Goal: Task Accomplishment & Management: Manage account settings

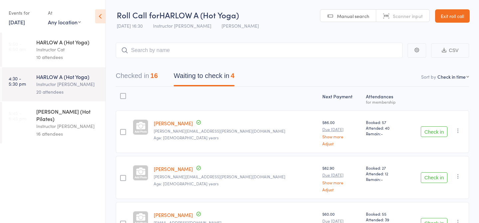
click at [442, 15] on link "Exit roll call" at bounding box center [452, 15] width 35 height 13
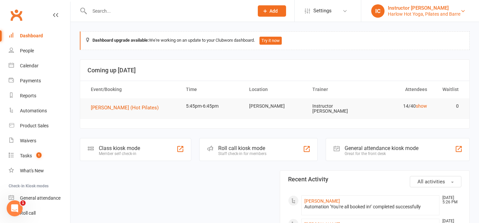
click at [425, 13] on div "Harlow Hot Yoga, Pilates and Barre" at bounding box center [424, 14] width 73 height 6
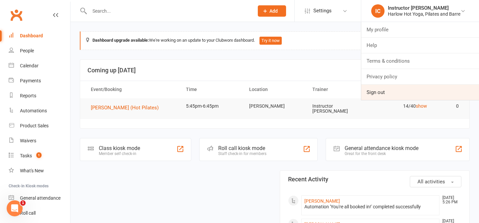
click at [400, 95] on link "Sign out" at bounding box center [420, 92] width 118 height 15
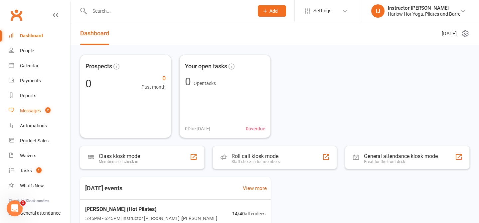
click at [30, 110] on div "Messages" at bounding box center [30, 110] width 21 height 5
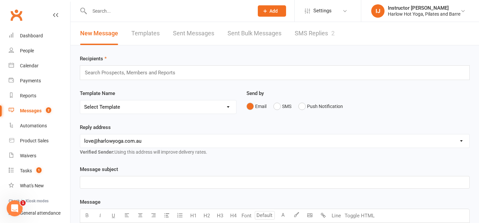
click at [322, 32] on link "SMS Replies 2" at bounding box center [315, 33] width 40 height 23
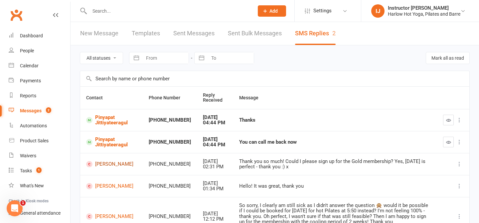
click at [111, 164] on link "Regina Chang" at bounding box center [111, 164] width 51 height 6
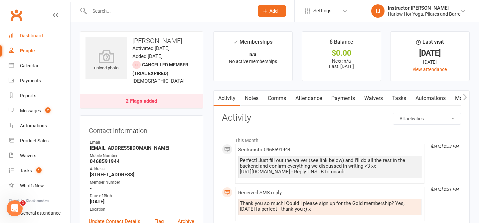
click at [34, 35] on div "Dashboard" at bounding box center [31, 35] width 23 height 5
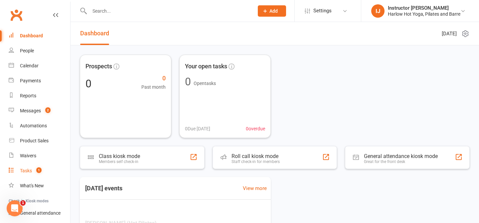
click at [31, 170] on div "Tasks" at bounding box center [26, 170] width 12 height 5
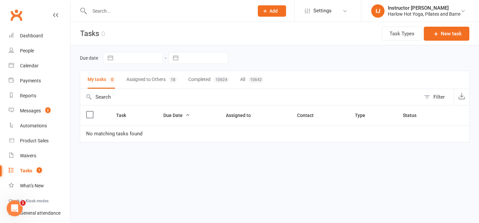
click at [148, 82] on button "Assigned to Others 18" at bounding box center [151, 80] width 51 height 18
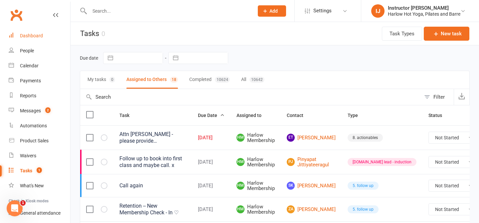
click at [34, 32] on link "Dashboard" at bounding box center [40, 35] width 62 height 15
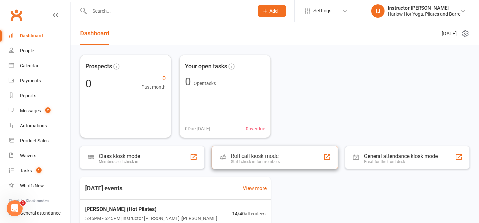
click at [274, 160] on div "Staff check-in for members" at bounding box center [255, 161] width 49 height 5
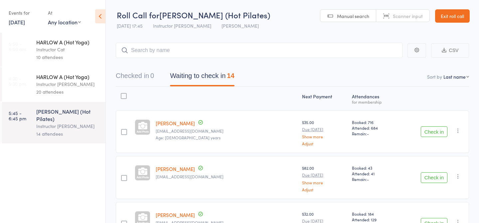
click at [434, 127] on button "Check in" at bounding box center [434, 131] width 27 height 11
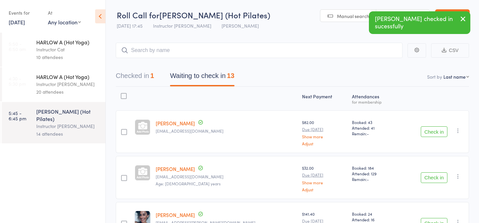
click at [433, 130] on button "Check in" at bounding box center [434, 131] width 27 height 11
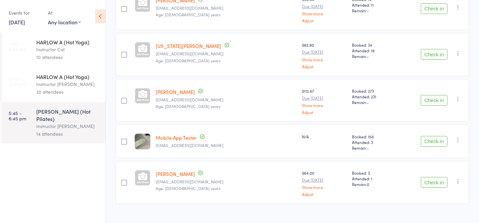
scroll to position [451, 0]
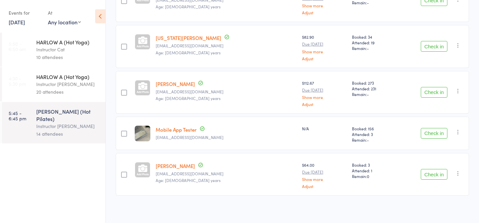
click at [458, 129] on icon "button" at bounding box center [458, 131] width 7 height 7
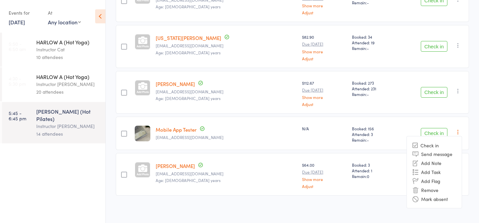
click at [433, 189] on li "Remove" at bounding box center [434, 189] width 55 height 9
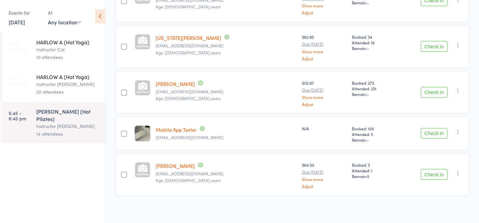
scroll to position [415, 0]
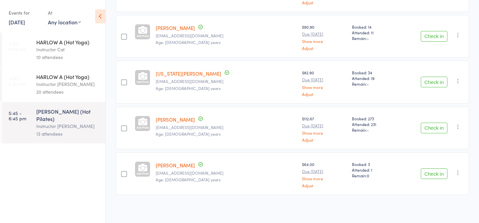
click at [13, 20] on link "12 Aug, 2025" at bounding box center [17, 21] width 16 height 7
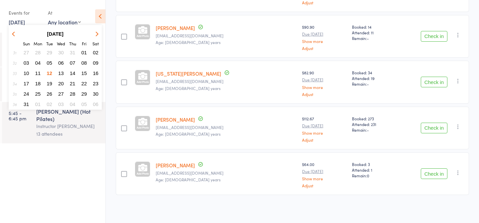
click at [64, 74] on button "13" at bounding box center [61, 73] width 10 height 9
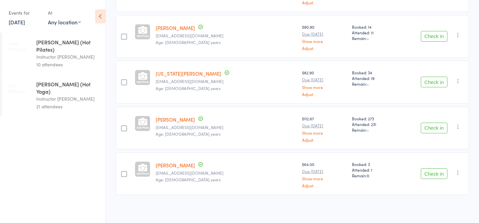
click at [65, 61] on div "10 attendees" at bounding box center [68, 65] width 64 height 8
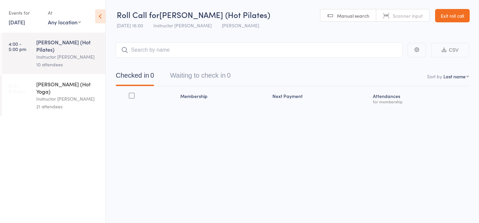
click at [60, 95] on div "Instructor Claudia" at bounding box center [68, 99] width 64 height 8
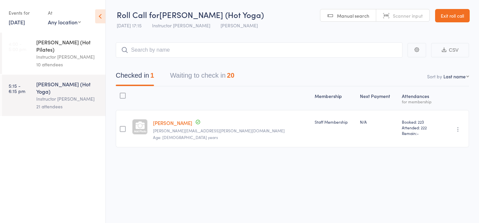
click at [180, 78] on button "Waiting to check in 20" at bounding box center [202, 77] width 64 height 18
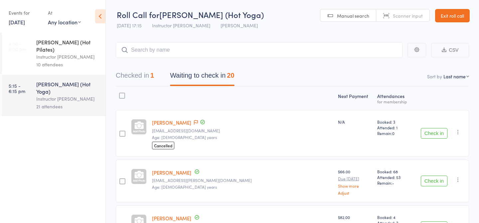
click at [79, 45] on div "[PERSON_NAME] (Hot Pilates)" at bounding box center [68, 45] width 64 height 15
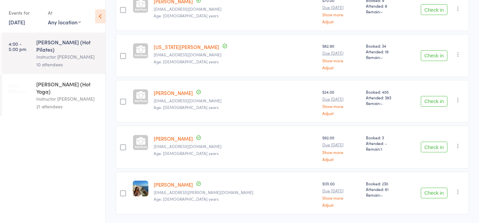
scroll to position [370, 0]
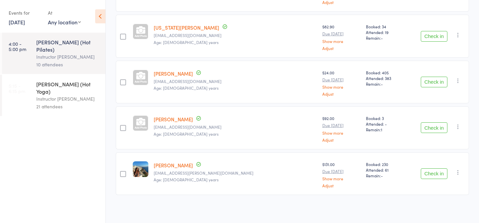
click at [90, 80] on div "[PERSON_NAME] (Hot Yoga)" at bounding box center [68, 87] width 64 height 15
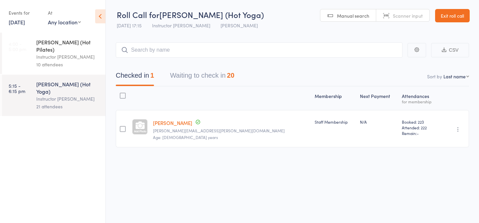
click at [219, 76] on button "Waiting to check in 20" at bounding box center [202, 77] width 64 height 18
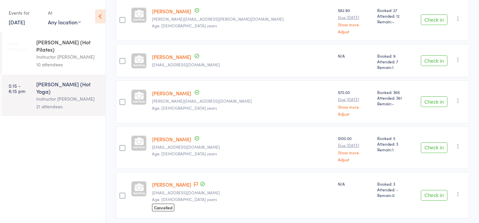
scroll to position [813, 0]
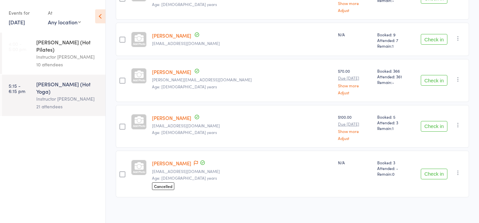
click at [59, 61] on div "10 attendees" at bounding box center [68, 65] width 64 height 8
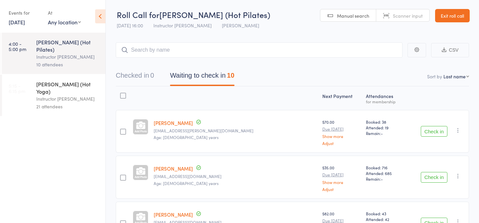
click at [25, 23] on link "13 Aug, 2025" at bounding box center [17, 21] width 16 height 7
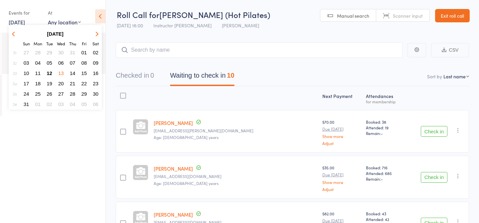
click at [49, 74] on span "12" at bounding box center [50, 73] width 6 height 6
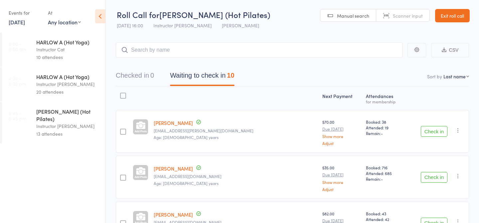
click at [49, 74] on div "HARLOW A (Hot Yoga)" at bounding box center [68, 76] width 64 height 7
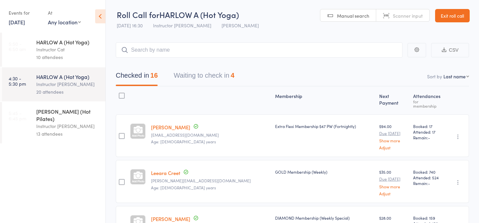
click at [58, 122] on div "Instructor [PERSON_NAME]" at bounding box center [68, 126] width 64 height 8
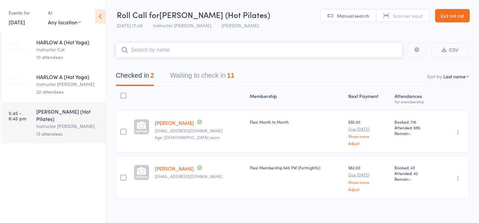
click at [199, 74] on button "Waiting to check in 11" at bounding box center [202, 77] width 64 height 18
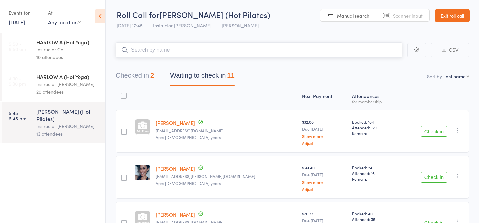
click at [199, 52] on input "search" at bounding box center [259, 49] width 287 height 15
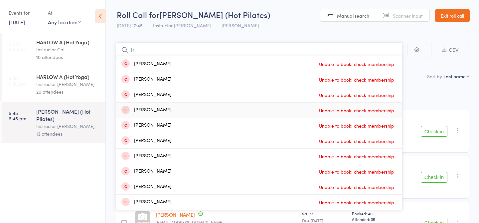
type input "f"
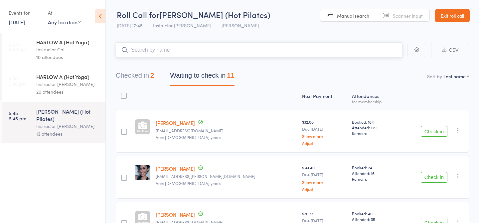
click at [247, 49] on input "search" at bounding box center [259, 49] width 287 height 15
type input "20260"
drag, startPoint x: 357, startPoint y: 49, endPoint x: 115, endPoint y: 49, distance: 241.9
type input "23496"
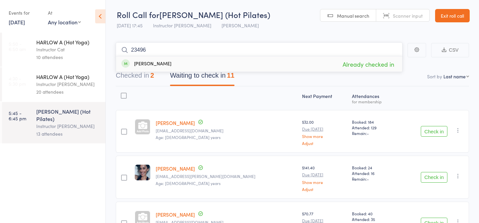
drag, startPoint x: 168, startPoint y: 53, endPoint x: 114, endPoint y: 52, distance: 53.9
click at [165, 52] on input "search" at bounding box center [259, 49] width 287 height 15
type input "23425"
click at [377, 67] on link "Check in" at bounding box center [384, 64] width 24 height 10
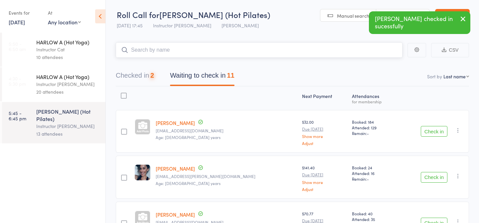
click at [348, 53] on input "search" at bounding box center [259, 49] width 287 height 15
type input "23494"
click at [381, 66] on link "Check in" at bounding box center [384, 64] width 24 height 10
click at [335, 57] on input "search" at bounding box center [259, 49] width 287 height 15
type input "23397"
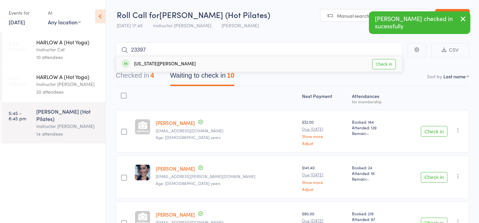
click at [384, 67] on link "Check in" at bounding box center [384, 64] width 24 height 10
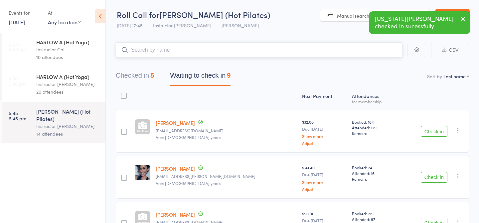
click at [285, 50] on input "search" at bounding box center [259, 49] width 287 height 15
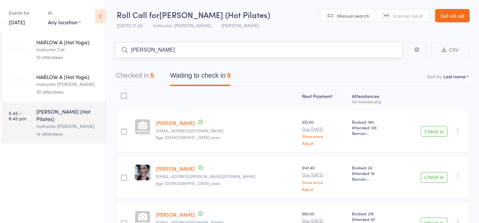
type input "julian"
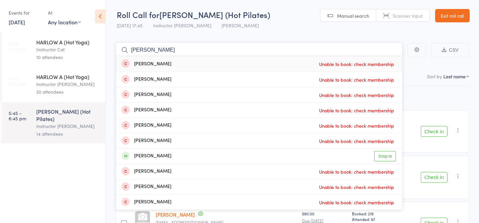
drag, startPoint x: 176, startPoint y: 50, endPoint x: 122, endPoint y: 44, distance: 54.2
click at [121, 44] on input "julian" at bounding box center [259, 49] width 287 height 15
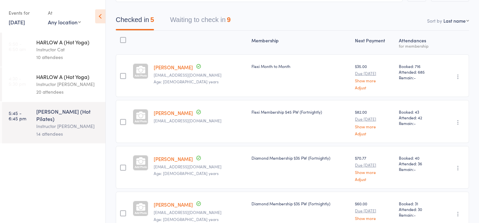
scroll to position [17, 0]
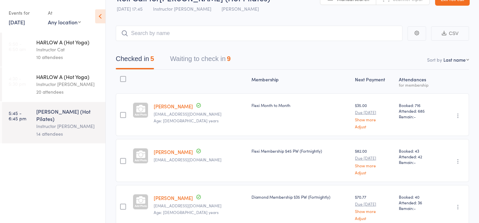
click at [209, 65] on button "Waiting to check in 9" at bounding box center [200, 61] width 61 height 18
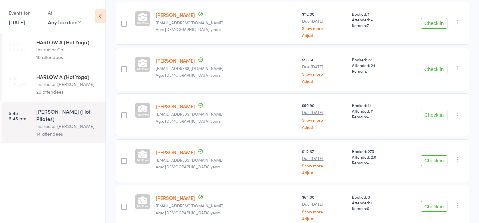
scroll to position [324, 0]
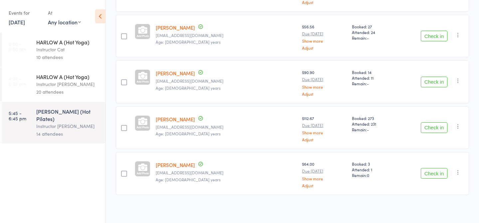
click at [430, 128] on button "Check in" at bounding box center [434, 127] width 27 height 11
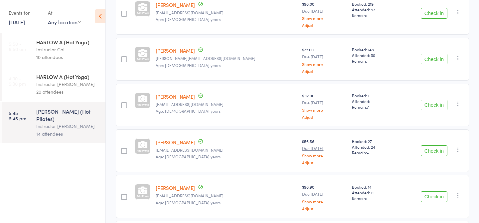
scroll to position [0, 0]
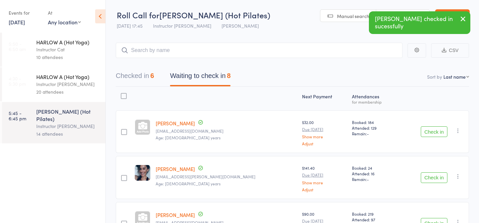
click at [462, 21] on icon "button" at bounding box center [463, 19] width 8 height 8
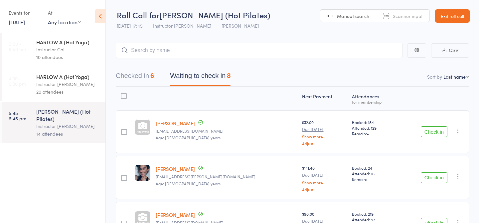
click at [456, 10] on link "Exit roll call" at bounding box center [452, 15] width 35 height 13
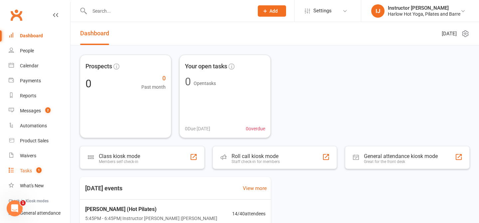
click at [23, 170] on div "Tasks" at bounding box center [26, 170] width 12 height 5
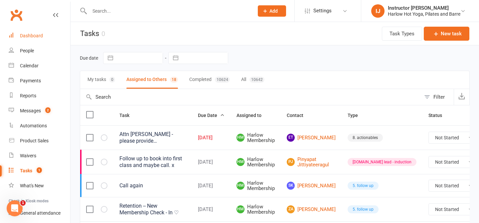
click at [39, 35] on div "Dashboard" at bounding box center [31, 35] width 23 height 5
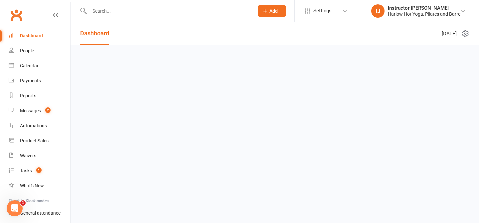
click at [95, 13] on input "text" at bounding box center [169, 10] width 162 height 9
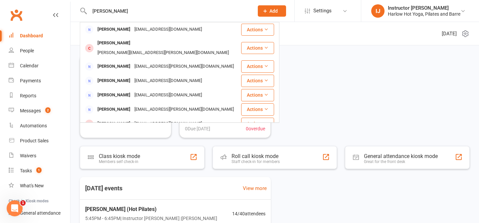
click at [101, 12] on input "julian nguyen" at bounding box center [169, 10] width 162 height 9
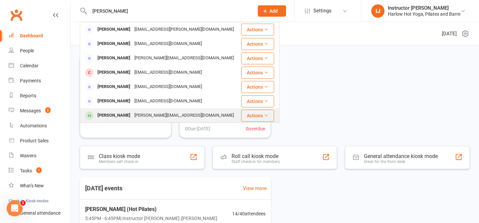
type input "julie nguyen"
click at [132, 116] on div "julieanne.n@outlook.com" at bounding box center [183, 115] width 103 height 10
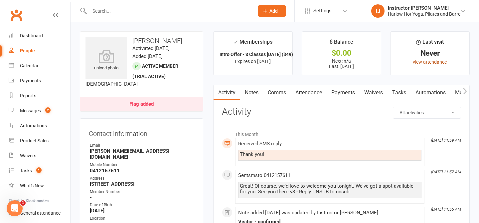
click at [421, 64] on link "view attendance" at bounding box center [430, 61] width 34 height 5
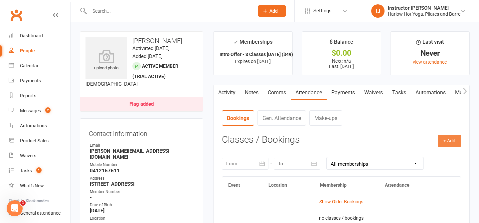
click at [442, 142] on button "+ Add" at bounding box center [449, 140] width 23 height 12
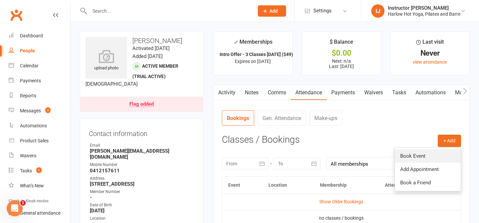
click at [423, 159] on link "Book Event" at bounding box center [428, 155] width 66 height 13
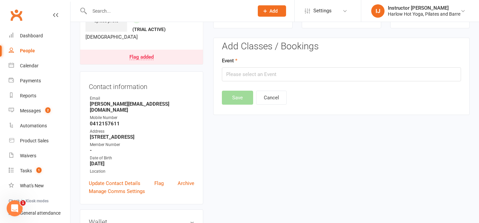
scroll to position [51, 0]
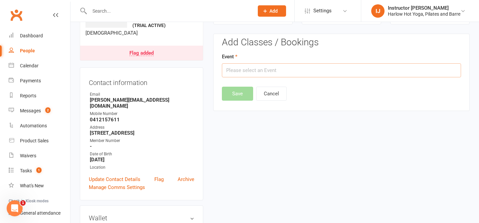
click at [317, 68] on input "text" at bounding box center [341, 70] width 239 height 14
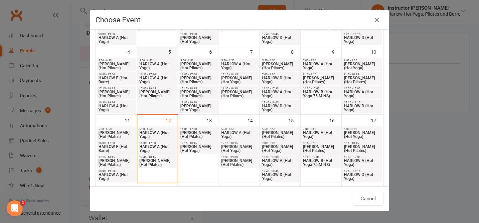
scroll to position [105, 0]
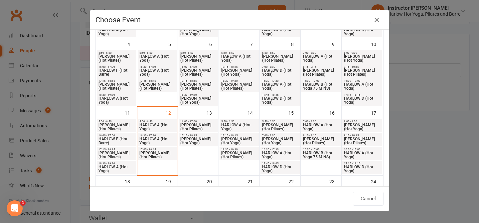
click at [159, 156] on span "HARLOW C (Hot Pilates)" at bounding box center [157, 155] width 37 height 8
type input "HARLOW C (Hot Pilates) - Aug 12, 2025 5:45:00 PM"
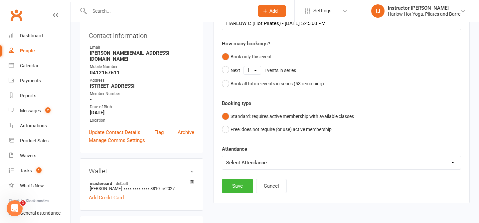
scroll to position [120, 0]
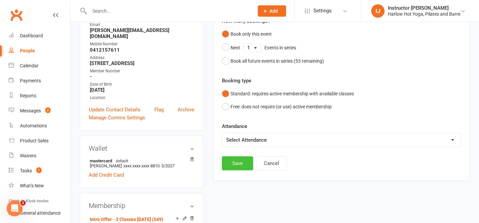
click at [238, 165] on button "Save" at bounding box center [237, 163] width 31 height 14
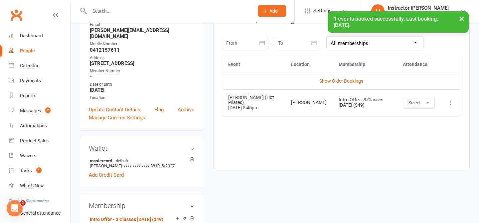
click at [463, 20] on button "×" at bounding box center [462, 18] width 12 height 14
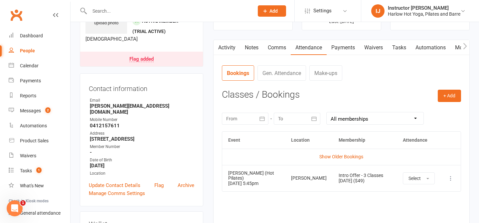
scroll to position [0, 0]
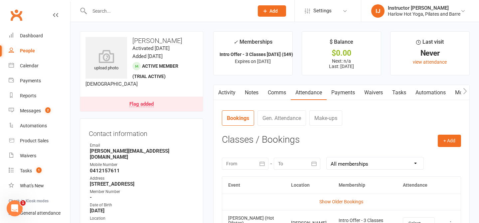
click at [249, 92] on link "Notes" at bounding box center [251, 92] width 23 height 15
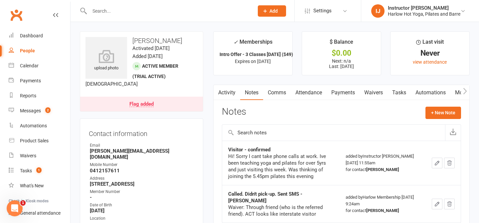
scroll to position [21, 0]
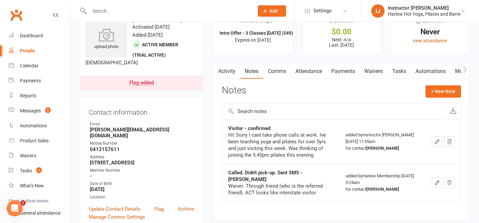
click at [213, 21] on div at bounding box center [164, 11] width 169 height 22
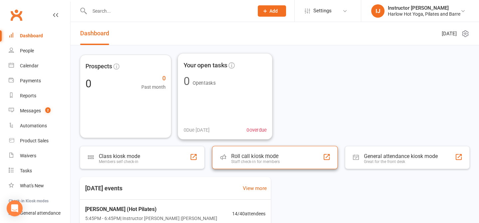
click at [241, 155] on div "Roll call kiosk mode" at bounding box center [255, 156] width 49 height 6
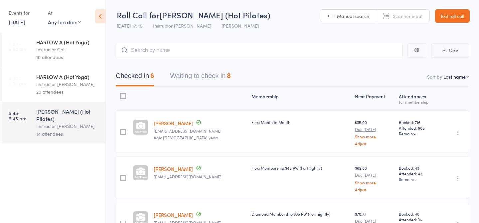
click at [175, 68] on div "Checked in 6 Waiting to check in 8" at bounding box center [292, 72] width 353 height 29
click at [190, 77] on button "Waiting to check in 8" at bounding box center [200, 78] width 61 height 18
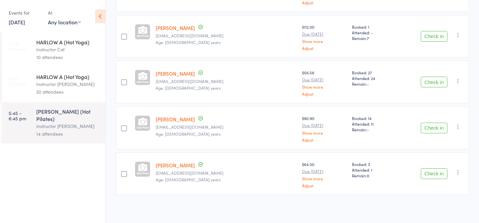
scroll to position [278, 0]
click at [174, 163] on link "[PERSON_NAME]" at bounding box center [175, 164] width 39 height 7
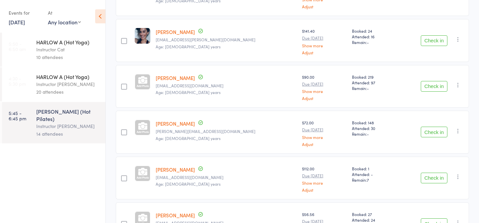
scroll to position [0, 0]
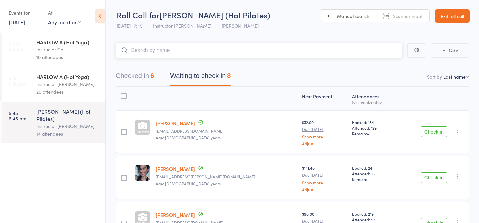
click at [164, 46] on input "search" at bounding box center [259, 50] width 287 height 15
type input "23058"
click at [378, 65] on link "Check in" at bounding box center [384, 64] width 24 height 10
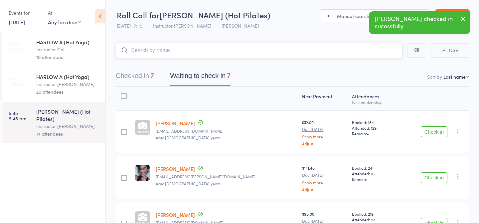
click at [249, 53] on input "search" at bounding box center [259, 50] width 287 height 15
type input "23491"
click at [378, 66] on link "Check in" at bounding box center [384, 64] width 24 height 10
click at [295, 56] on input "search" at bounding box center [259, 50] width 287 height 15
type input "23915"
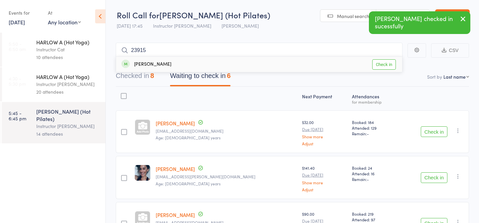
click at [382, 67] on link "Check in" at bounding box center [384, 64] width 24 height 10
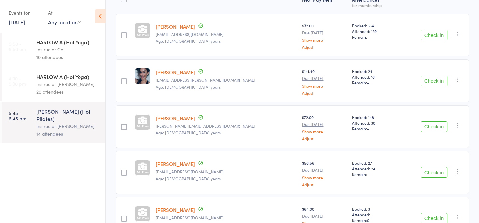
scroll to position [142, 0]
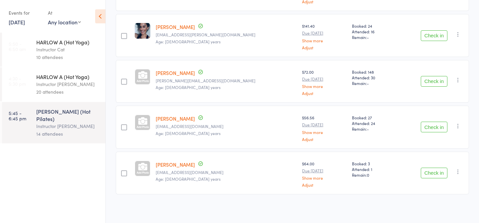
click at [434, 173] on button "Check in" at bounding box center [434, 172] width 27 height 11
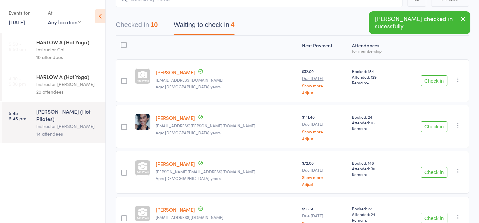
scroll to position [17, 0]
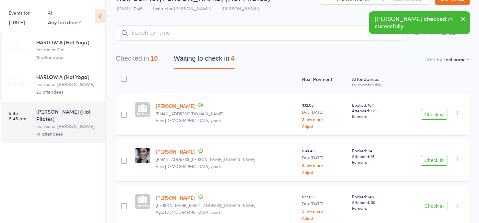
click at [430, 162] on button "Check in" at bounding box center [434, 160] width 27 height 11
click at [237, 36] on input "search" at bounding box center [259, 32] width 287 height 15
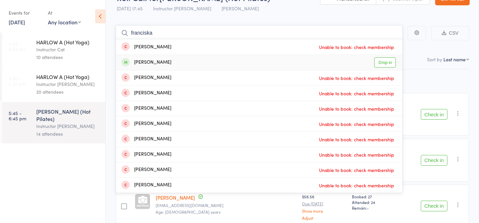
type input "franciska"
click at [380, 64] on link "Drop in" at bounding box center [385, 62] width 22 height 10
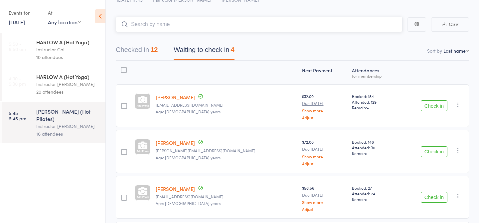
scroll to position [25, 0]
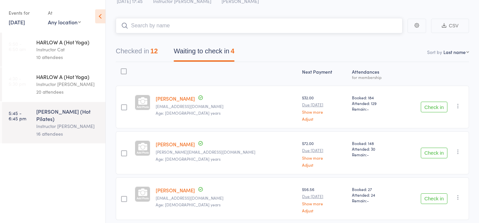
click at [148, 52] on button "Checked in 12" at bounding box center [137, 53] width 42 height 18
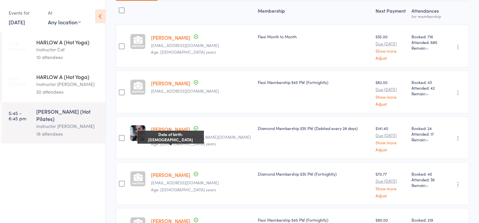
scroll to position [0, 0]
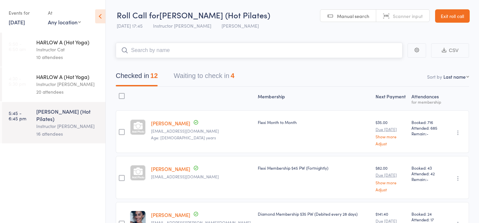
click at [185, 81] on button "Waiting to check in 4" at bounding box center [204, 78] width 61 height 18
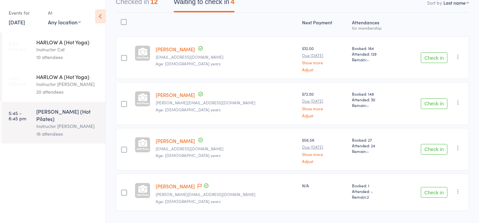
scroll to position [91, 0]
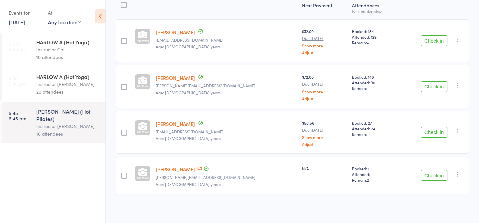
click at [438, 176] on button "Check in" at bounding box center [434, 175] width 27 height 11
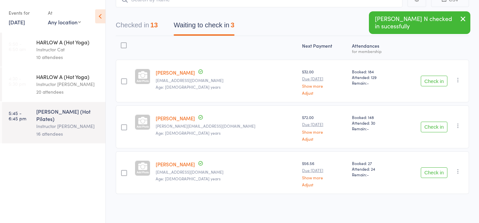
click at [149, 27] on button "Checked in 13" at bounding box center [137, 27] width 42 height 18
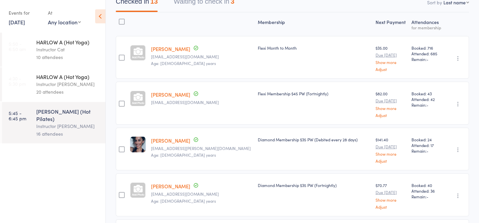
scroll to position [0, 0]
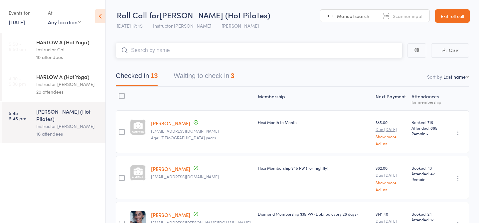
click at [178, 48] on input "search" at bounding box center [259, 50] width 287 height 15
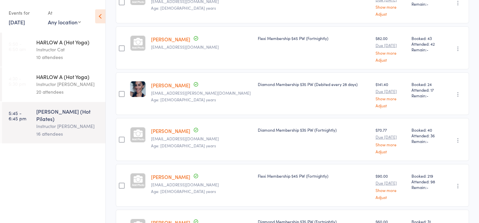
scroll to position [20, 0]
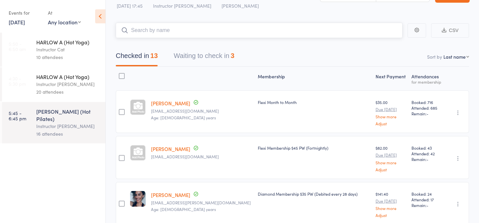
click at [205, 53] on button "Waiting to check in 3" at bounding box center [204, 58] width 61 height 18
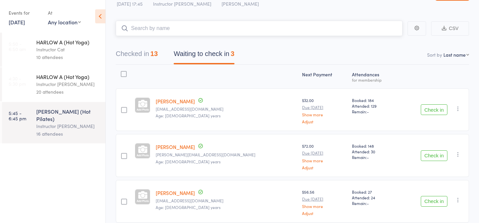
scroll to position [18, 0]
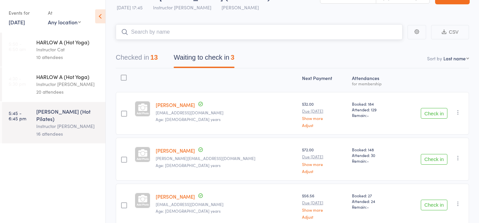
click at [182, 34] on input "search" at bounding box center [259, 31] width 287 height 15
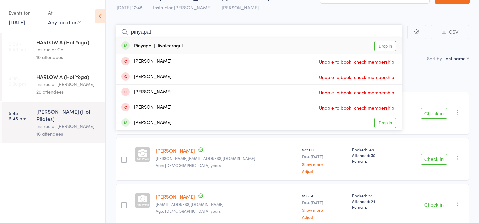
type input "pinyapat"
click at [385, 48] on link "Drop in" at bounding box center [385, 46] width 22 height 10
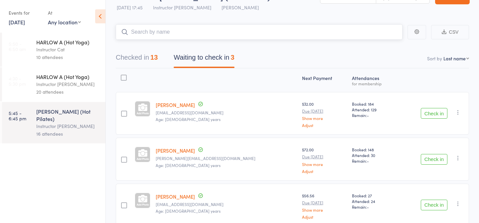
click at [150, 53] on button "Checked in 13" at bounding box center [137, 59] width 42 height 18
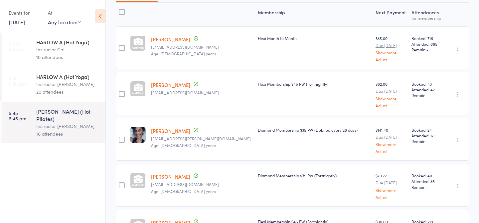
scroll to position [0, 0]
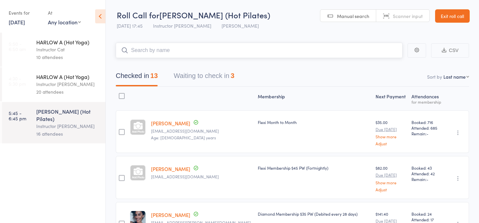
click at [184, 52] on input "search" at bounding box center [259, 50] width 287 height 15
click at [184, 54] on input "search" at bounding box center [259, 50] width 287 height 15
click at [217, 50] on input "search" at bounding box center [259, 50] width 287 height 15
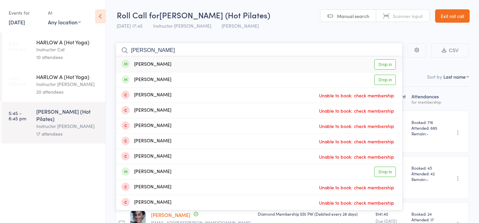
type input "irina"
click at [380, 64] on link "Drop in" at bounding box center [385, 64] width 22 height 10
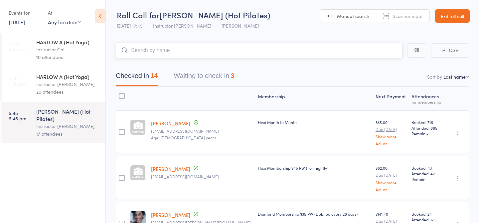
click at [318, 48] on input "search" at bounding box center [259, 50] width 287 height 15
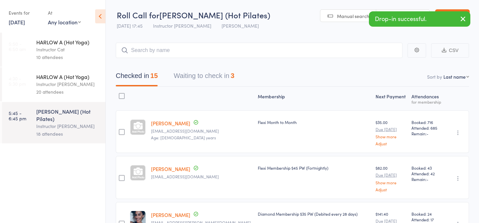
click at [462, 21] on icon "button" at bounding box center [463, 19] width 8 height 8
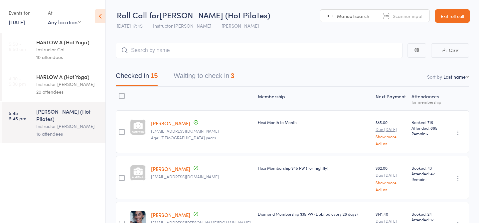
click at [222, 75] on button "Waiting to check in 3" at bounding box center [204, 78] width 61 height 18
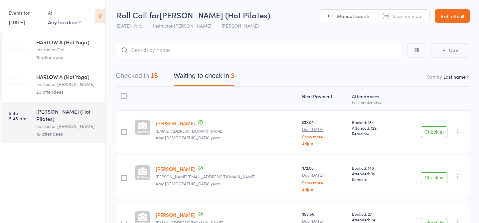
click at [147, 77] on button "Checked in 15" at bounding box center [137, 78] width 42 height 18
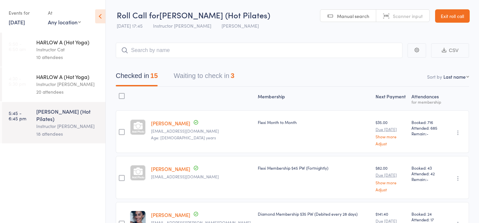
click at [207, 76] on button "Waiting to check in 3" at bounding box center [204, 78] width 61 height 18
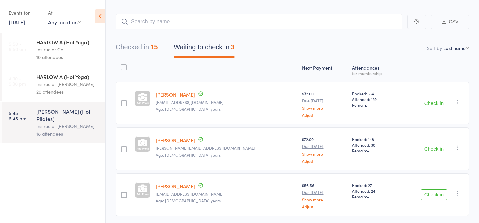
scroll to position [33, 0]
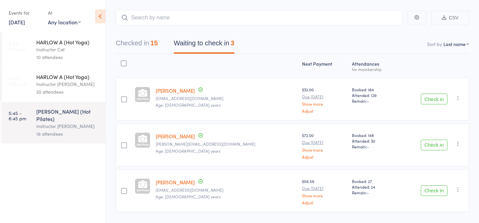
click at [438, 98] on button "Check in" at bounding box center [434, 98] width 27 height 11
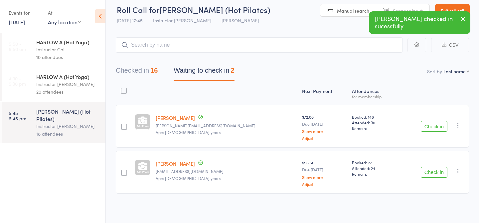
click at [464, 20] on icon "button" at bounding box center [463, 19] width 8 height 8
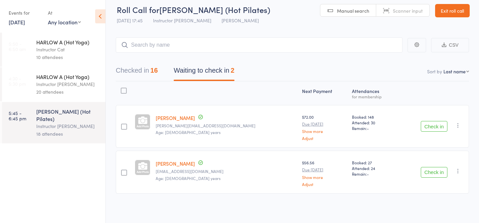
click at [153, 75] on button "Checked in 16" at bounding box center [137, 72] width 42 height 18
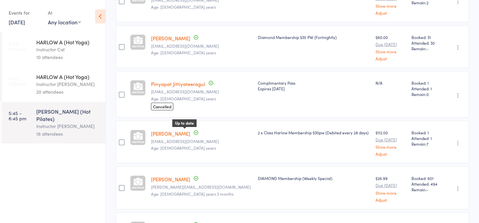
scroll to position [406, 0]
click at [187, 84] on link "Pinyapat Jittiyateeragul" at bounding box center [178, 83] width 54 height 7
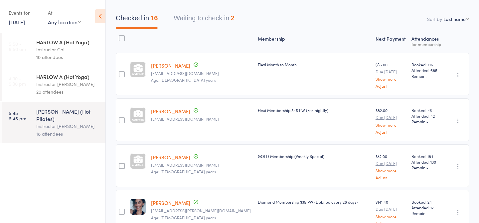
scroll to position [0, 0]
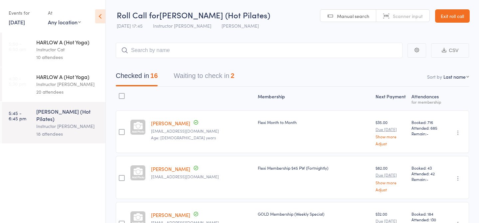
click at [234, 79] on button "Waiting to check in 2" at bounding box center [204, 78] width 61 height 18
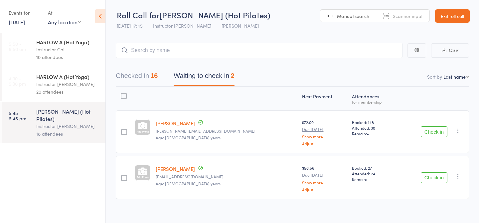
click at [138, 79] on button "Checked in 16" at bounding box center [137, 78] width 42 height 18
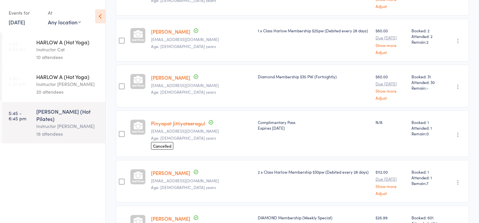
scroll to position [351, 0]
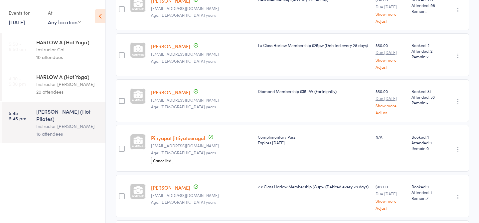
click at [174, 138] on link "Pinyapat Jittiyateeragul" at bounding box center [178, 137] width 54 height 7
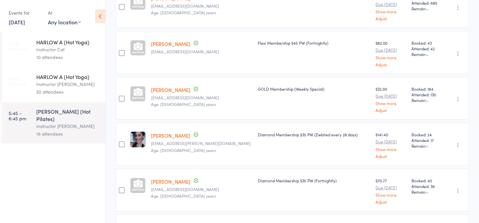
scroll to position [0, 0]
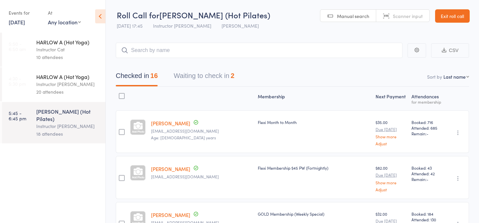
click at [217, 77] on button "Waiting to check in 2" at bounding box center [204, 78] width 61 height 18
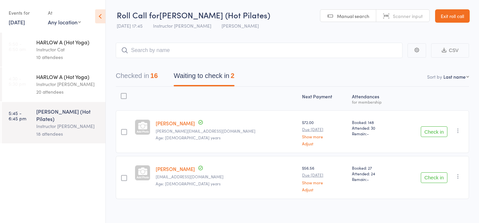
click at [67, 86] on div "Instructor [PERSON_NAME]" at bounding box center [68, 84] width 64 height 8
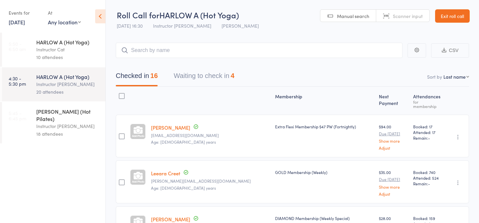
click at [86, 122] on div "Instructor [PERSON_NAME]" at bounding box center [68, 126] width 64 height 8
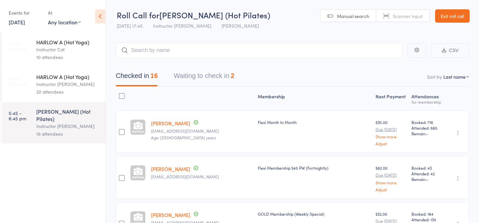
click at [200, 80] on button "Waiting to check in 2" at bounding box center [204, 78] width 61 height 18
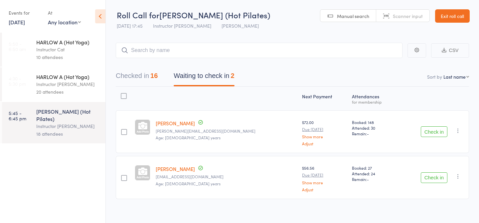
click at [154, 73] on div "16" at bounding box center [153, 75] width 7 height 7
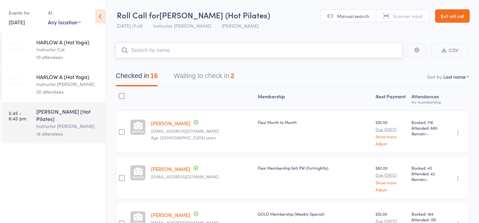
click at [205, 80] on button "Waiting to check in 2" at bounding box center [204, 78] width 61 height 18
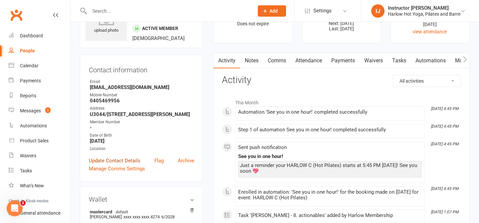
click at [122, 164] on link "Update Contact Details" at bounding box center [115, 160] width 52 height 8
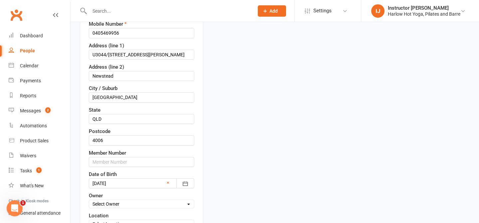
scroll to position [158, 0]
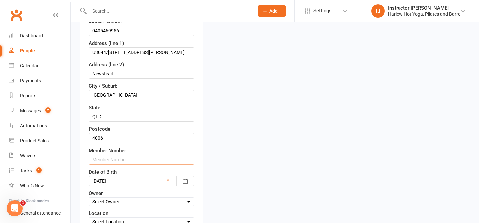
click at [119, 158] on input "text" at bounding box center [141, 159] width 105 height 10
type input "23546"
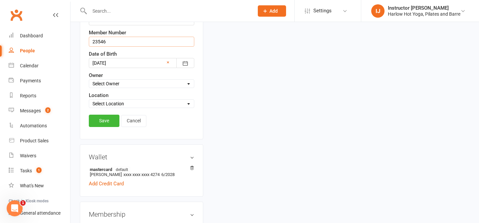
scroll to position [297, 0]
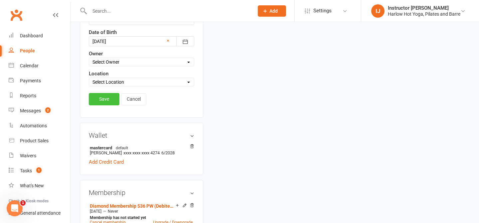
click at [103, 100] on link "Save" at bounding box center [104, 99] width 31 height 12
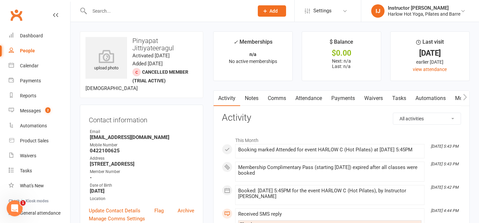
click at [250, 104] on link "Notes" at bounding box center [251, 97] width 23 height 15
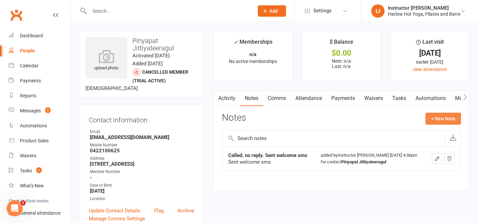
click at [439, 120] on button "+ New Note" at bounding box center [444, 118] width 36 height 12
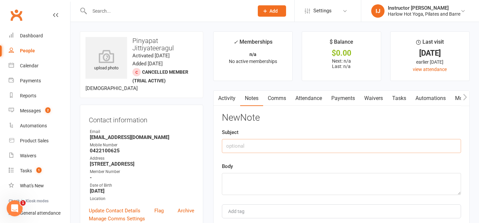
click at [282, 144] on input "text" at bounding box center [341, 146] width 239 height 14
type input "Chatted"
click at [255, 184] on textarea at bounding box center [341, 184] width 239 height 22
type textarea "C"
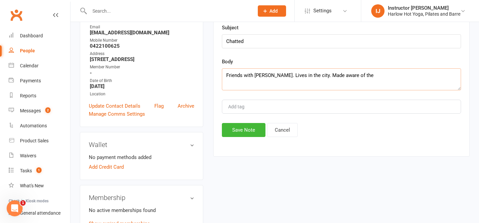
scroll to position [99, 0]
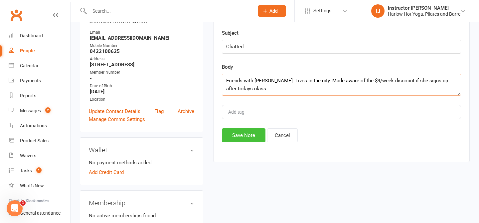
type textarea "Friends with [PERSON_NAME]. Lives in the city. Made aware of the $4/week discou…"
click at [233, 136] on button "Save Note" at bounding box center [244, 135] width 44 height 14
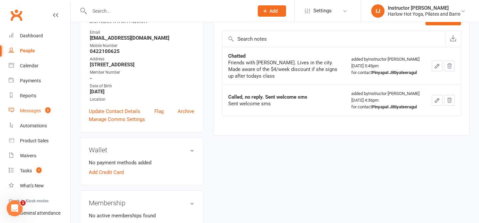
click at [44, 111] on count-badge "2" at bounding box center [46, 110] width 9 height 5
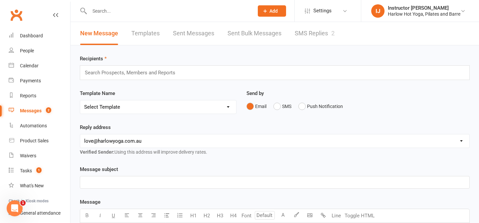
click at [308, 35] on link "SMS Replies 2" at bounding box center [315, 33] width 40 height 23
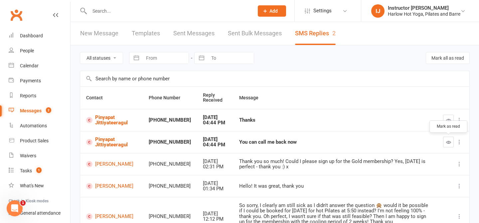
click at [451, 142] on button "button" at bounding box center [448, 141] width 11 height 11
click at [450, 118] on icon "button" at bounding box center [448, 119] width 5 height 5
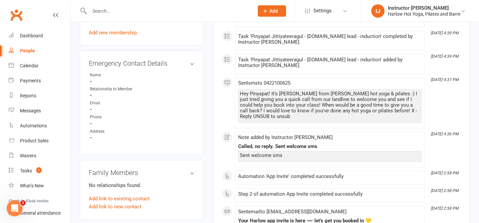
scroll to position [411, 0]
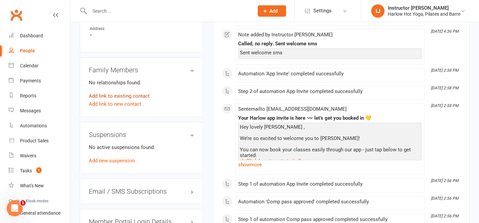
click at [136, 100] on link "Add link to existing contact" at bounding box center [119, 96] width 61 height 8
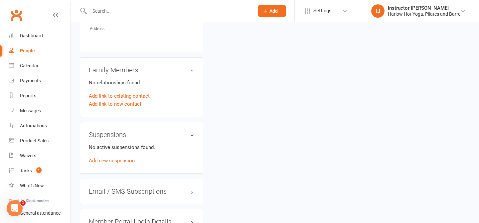
scroll to position [24, 0]
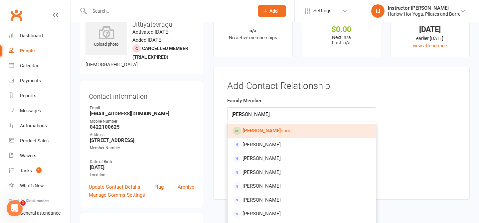
type input "[PERSON_NAME]"
click at [271, 131] on span "[PERSON_NAME] sang" at bounding box center [267, 130] width 49 height 6
type input "[PERSON_NAME]"
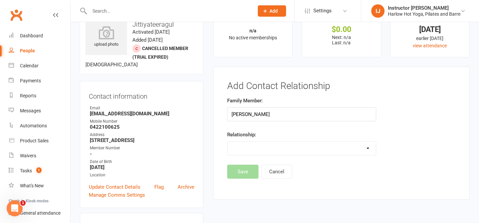
click at [269, 145] on select "Parent / Guardian Child Sibling (parent not in system) Spouse / Partner Cousin …" at bounding box center [302, 147] width 148 height 13
select select "5"
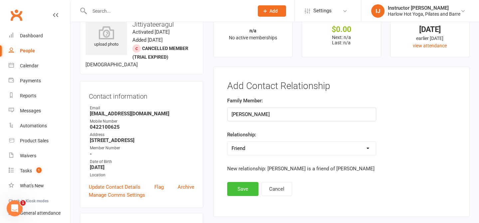
click at [250, 196] on button "Save" at bounding box center [242, 189] width 31 height 14
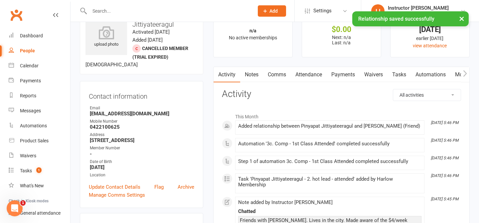
scroll to position [0, 0]
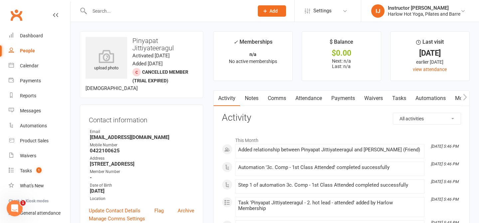
click at [249, 97] on link "Notes" at bounding box center [251, 97] width 23 height 15
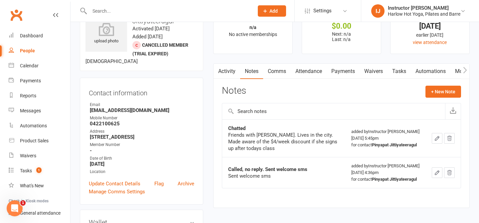
scroll to position [28, 0]
